Goal: Task Accomplishment & Management: Complete application form

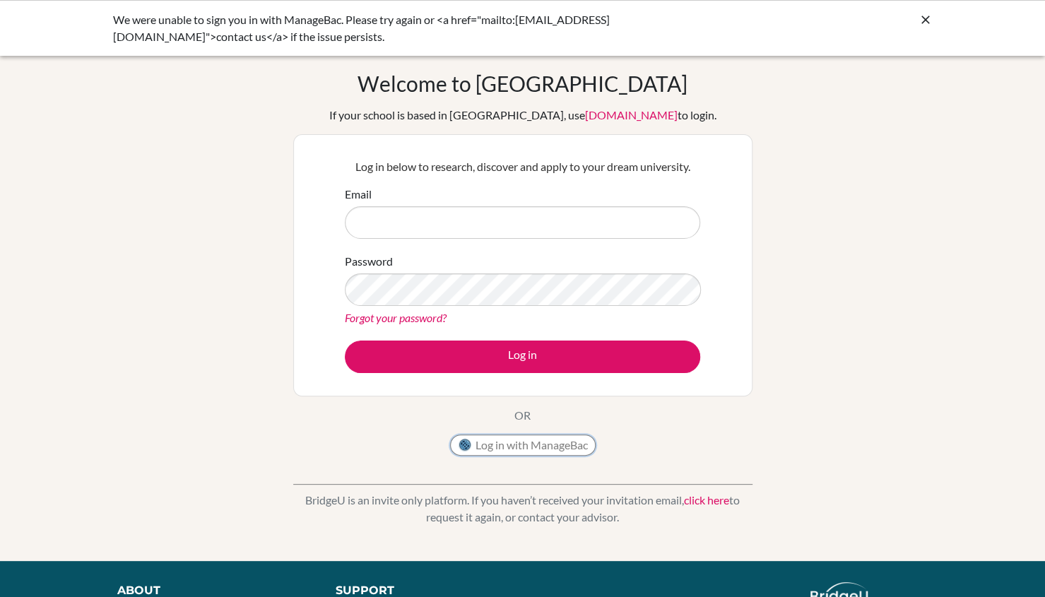
click at [509, 448] on button "Log in with ManageBac" at bounding box center [522, 444] width 145 height 21
click at [928, 22] on icon at bounding box center [925, 20] width 14 height 14
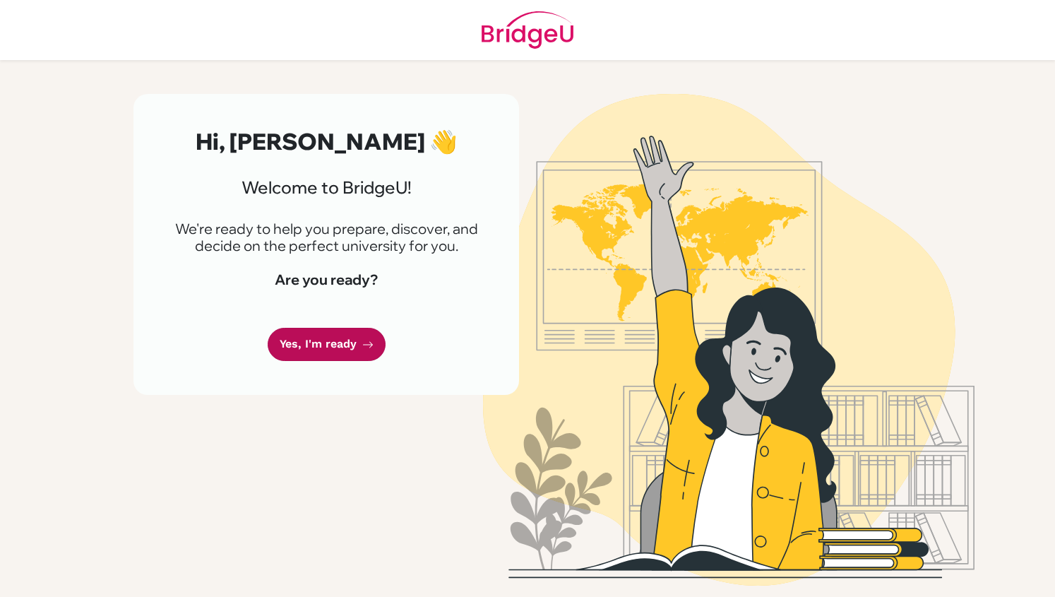
click at [340, 350] on link "Yes, I'm ready" at bounding box center [327, 344] width 118 height 33
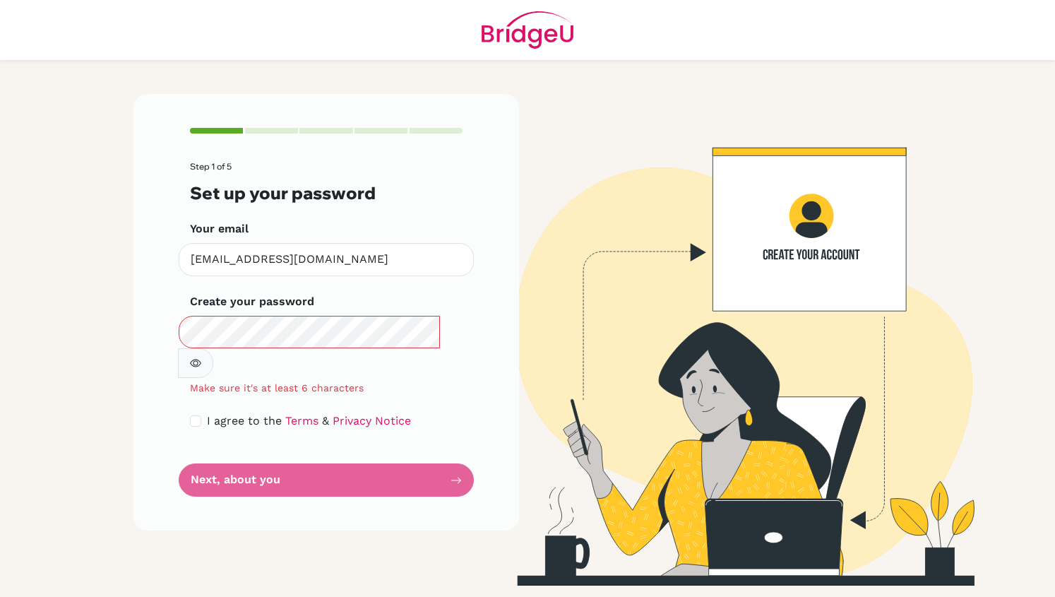
click at [198, 361] on icon "button" at bounding box center [196, 363] width 5 height 5
click at [198, 361] on icon "button" at bounding box center [195, 363] width 5 height 5
click at [201, 357] on icon "button" at bounding box center [195, 362] width 11 height 11
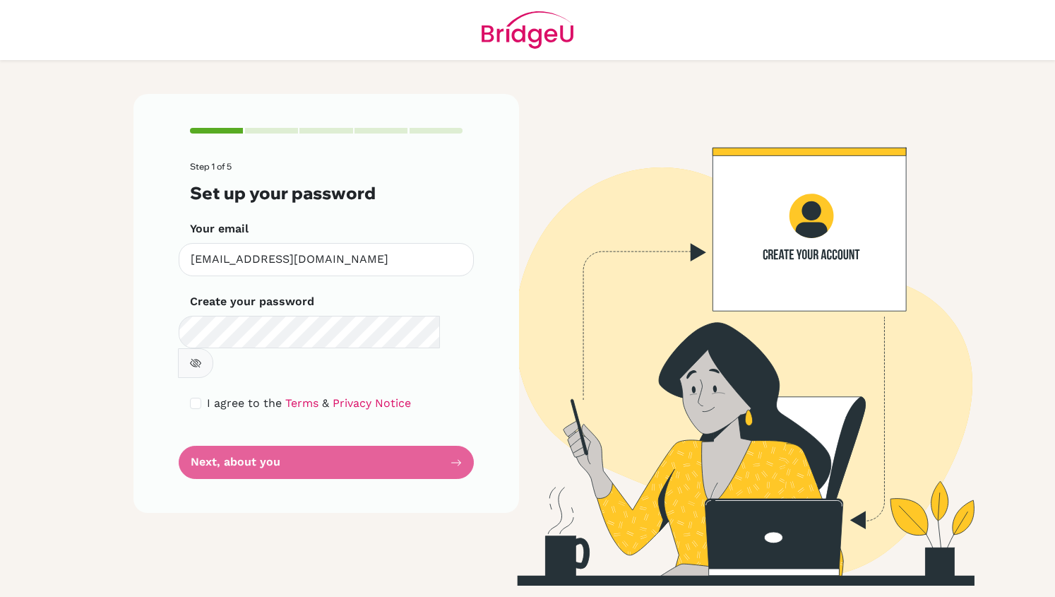
click at [191, 395] on div "I agree to the Terms & Privacy Notice" at bounding box center [326, 403] width 273 height 17
click at [195, 398] on input "checkbox" at bounding box center [195, 403] width 11 height 11
checkbox input "true"
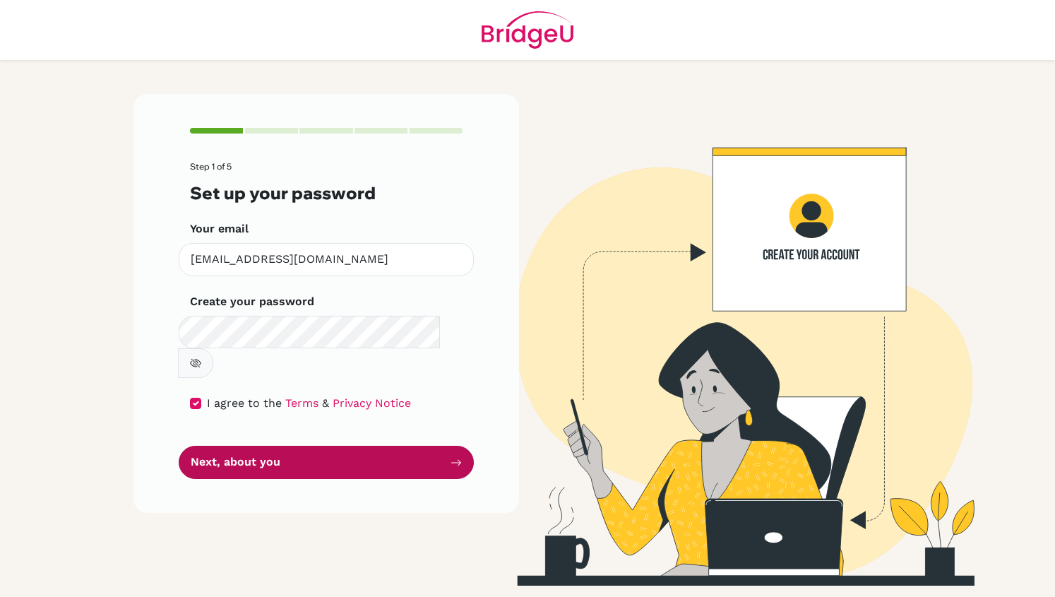
click at [238, 446] on button "Next, about you" at bounding box center [326, 462] width 295 height 33
